Goal: Information Seeking & Learning: Learn about a topic

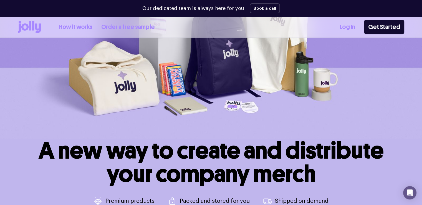
scroll to position [28, 0]
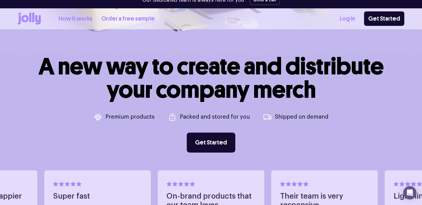
scroll to position [183, 0]
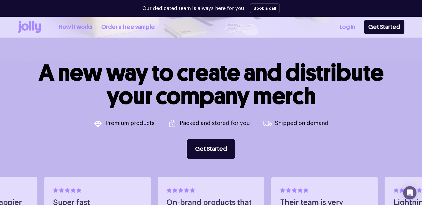
click at [286, 126] on li "Shipped on demand" at bounding box center [296, 123] width 66 height 9
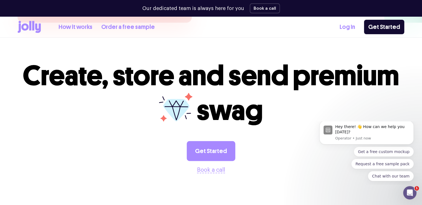
scroll to position [1555, 0]
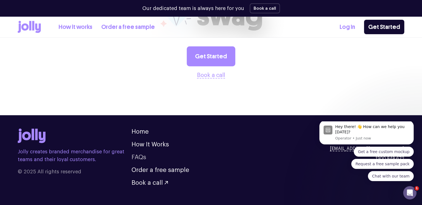
click at [132, 154] on link "FAQs" at bounding box center [139, 157] width 15 height 6
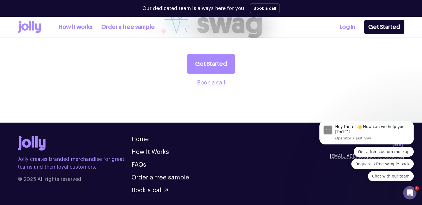
scroll to position [1152, 0]
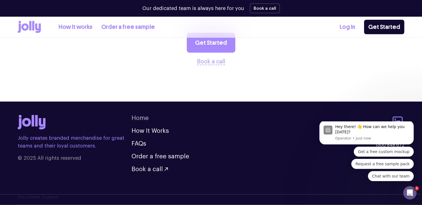
click at [145, 118] on link "Home" at bounding box center [140, 118] width 17 height 6
